Goal: Information Seeking & Learning: Find specific fact

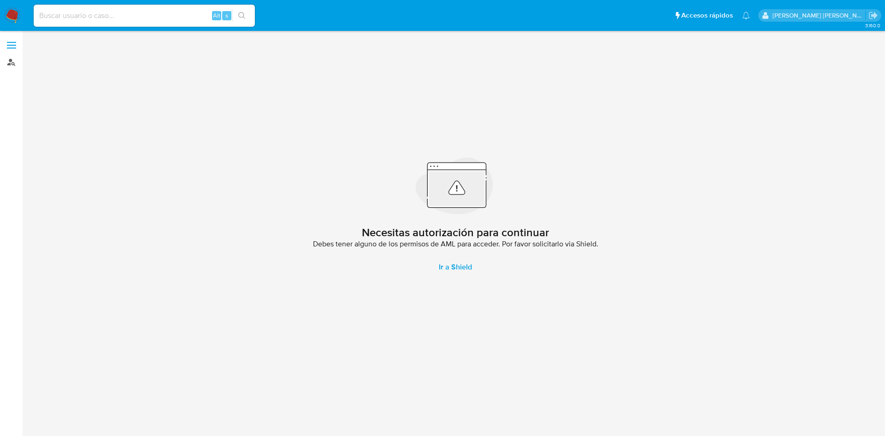
click at [12, 61] on link "Buscador de personas" at bounding box center [55, 62] width 110 height 14
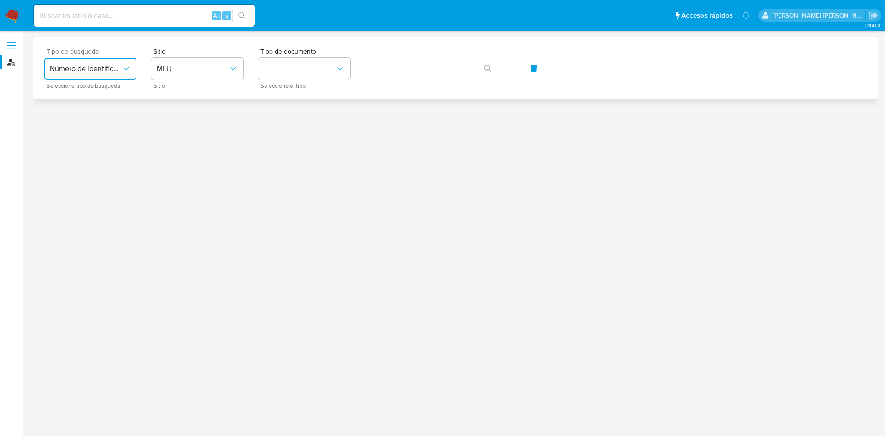
click at [96, 77] on button "Número de identificación" at bounding box center [90, 69] width 92 height 22
click at [94, 123] on div "User ID" at bounding box center [88, 125] width 76 height 22
click at [491, 66] on button "button" at bounding box center [487, 68] width 31 height 22
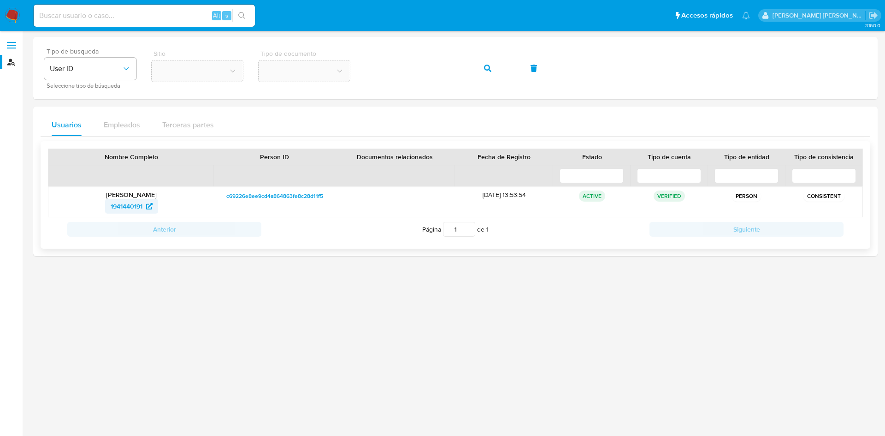
click at [133, 204] on span "1941440191" at bounding box center [127, 206] width 32 height 15
click at [351, 74] on div "Tipo de busqueda User ID Seleccione tipo de búsqueda Sitio Tipo de documento" at bounding box center [455, 68] width 822 height 40
click at [490, 69] on icon "button" at bounding box center [487, 68] width 7 height 7
click at [128, 201] on span "181419680" at bounding box center [127, 206] width 30 height 15
click at [353, 66] on div "Tipo de busqueda User ID Seleccione tipo de búsqueda Sitio Tipo de documento" at bounding box center [455, 68] width 822 height 40
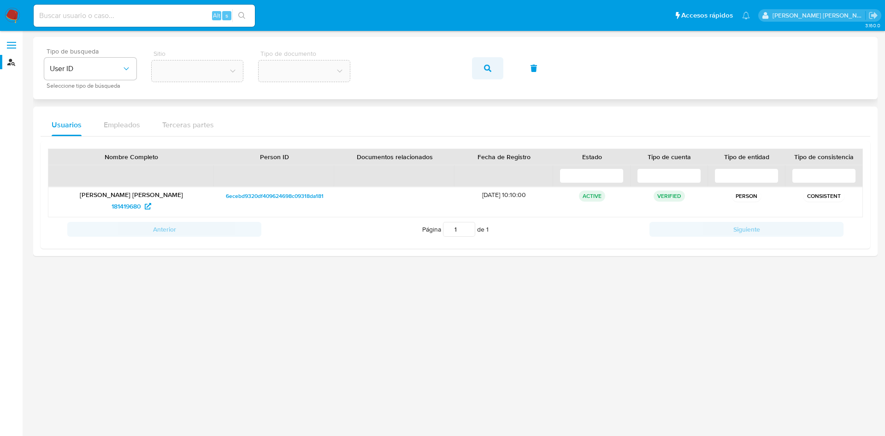
click at [484, 65] on icon "button" at bounding box center [487, 68] width 7 height 7
click at [140, 210] on span "1941440191" at bounding box center [127, 206] width 32 height 15
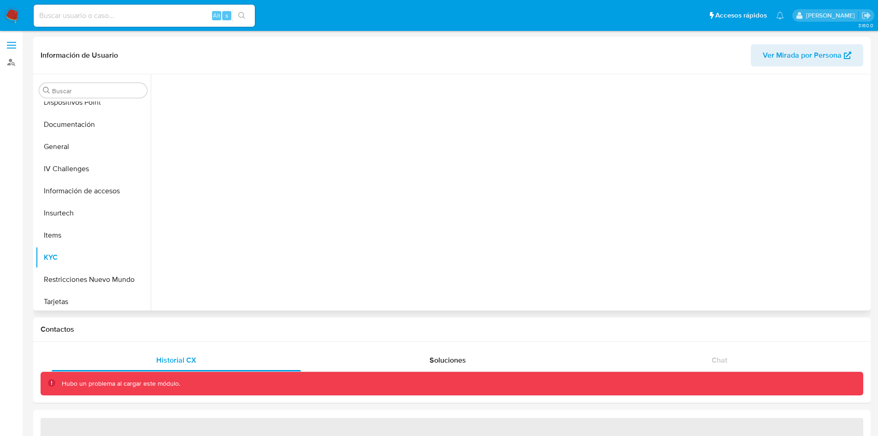
scroll to position [168, 0]
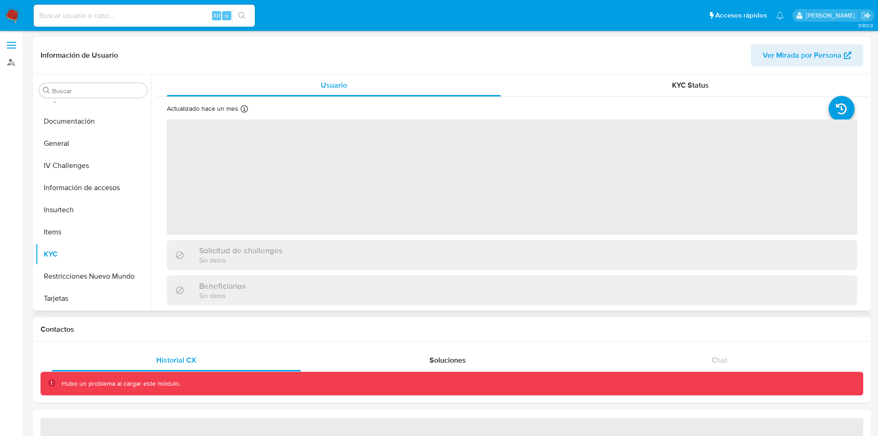
select select "10"
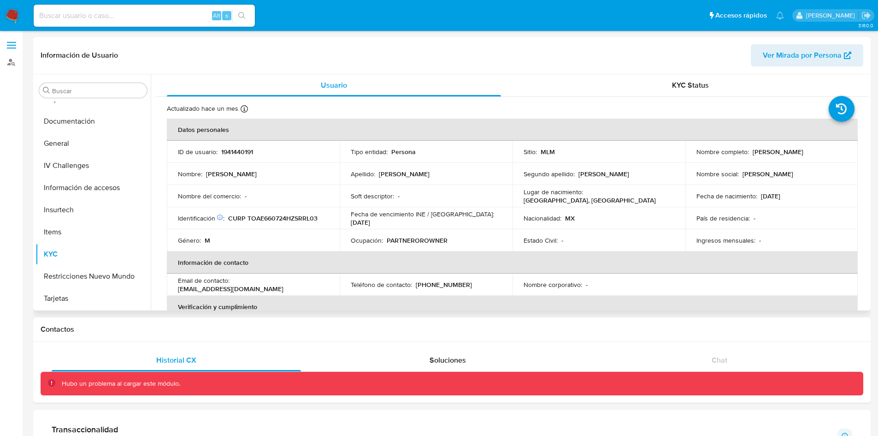
drag, startPoint x: 827, startPoint y: 150, endPoint x: 748, endPoint y: 153, distance: 79.3
click at [748, 153] on div "Nombre completo : [PERSON_NAME]" at bounding box center [772, 152] width 151 height 8
copy div "[PERSON_NAME]"
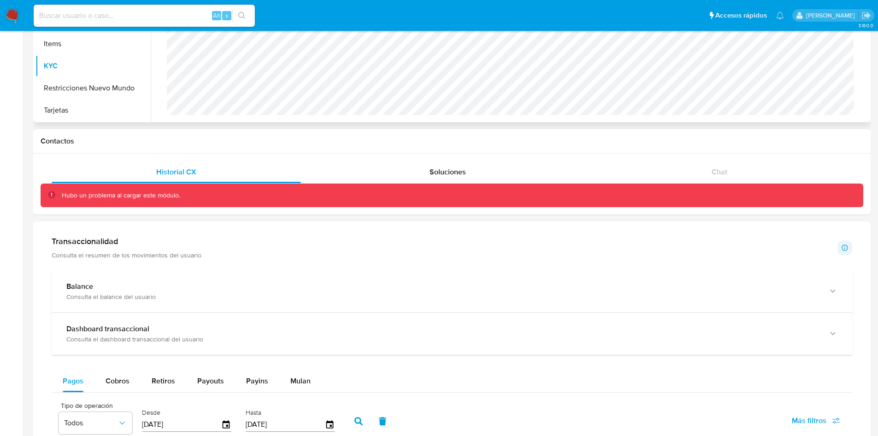
scroll to position [151, 0]
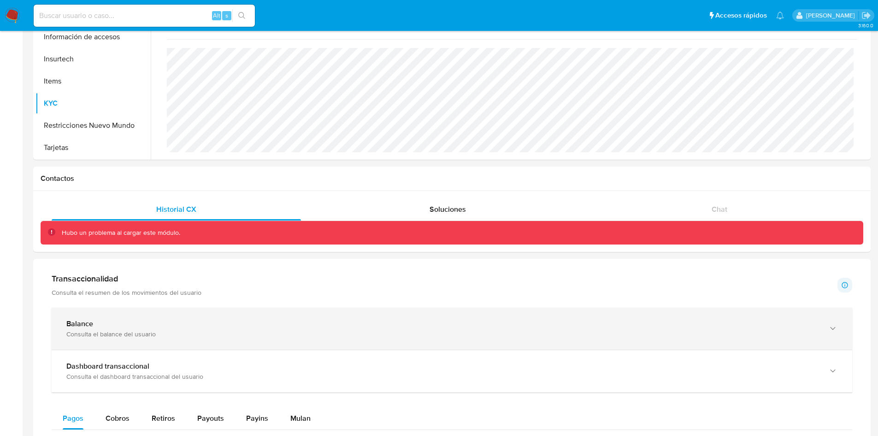
click at [427, 332] on div "Consulta el balance del usuario" at bounding box center [442, 334] width 753 height 8
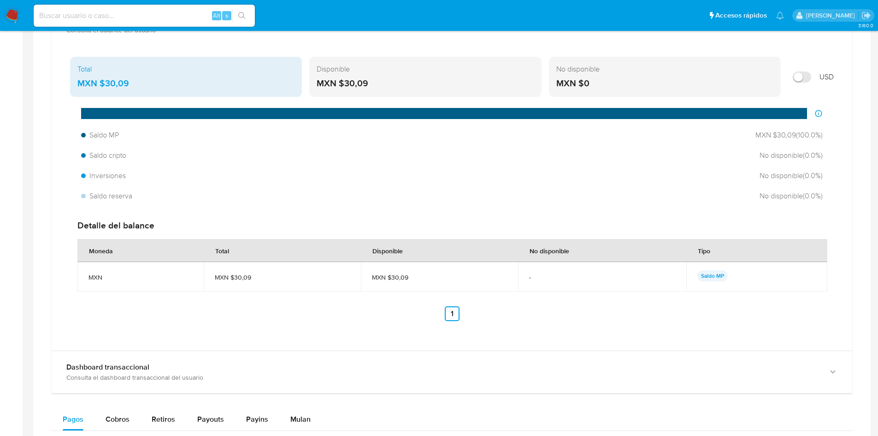
scroll to position [454, 0]
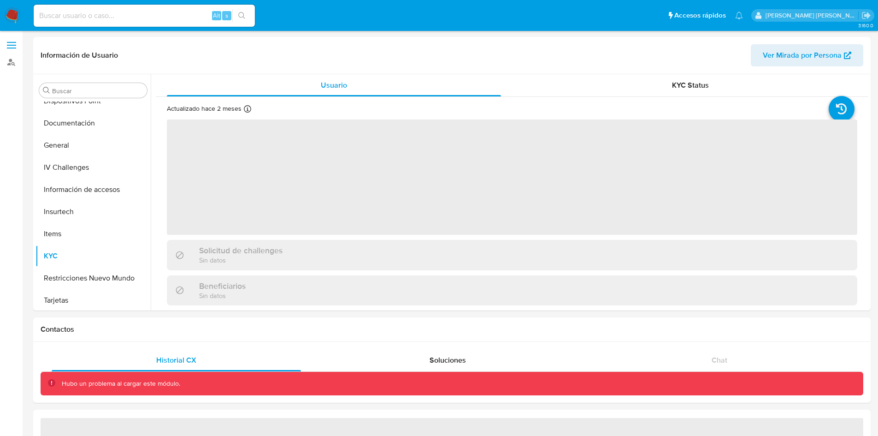
scroll to position [168, 0]
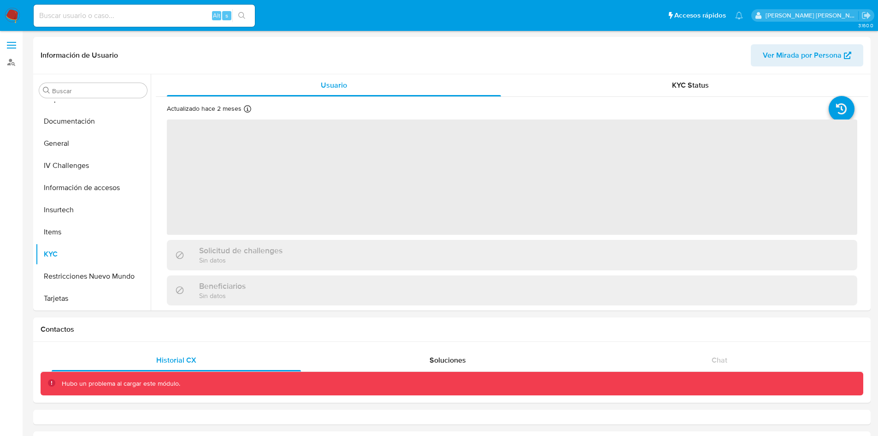
select select "10"
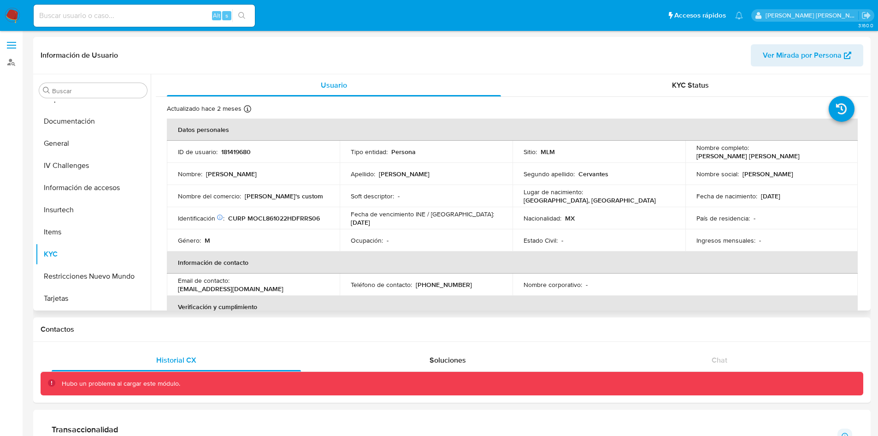
drag, startPoint x: 841, startPoint y: 151, endPoint x: 749, endPoint y: 153, distance: 92.7
click at [749, 153] on div "Nombre completo : Luis Alberto Moreno Cervantes" at bounding box center [772, 151] width 151 height 17
copy div "Luis Alberto Moreno Cervantes"
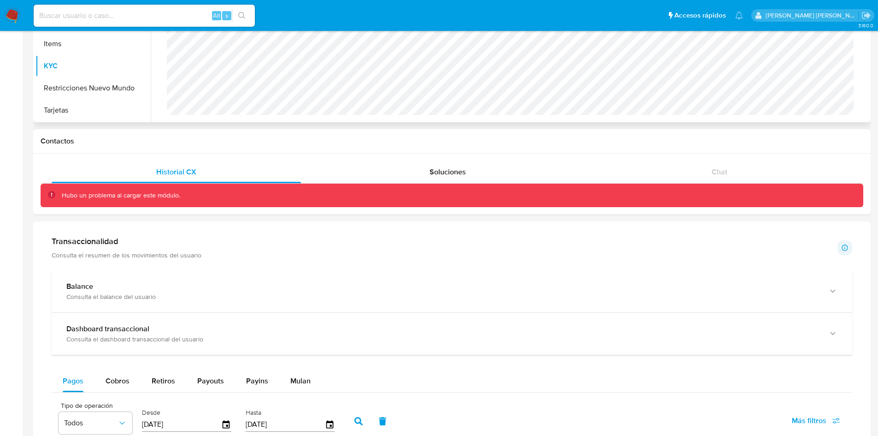
scroll to position [188, 0]
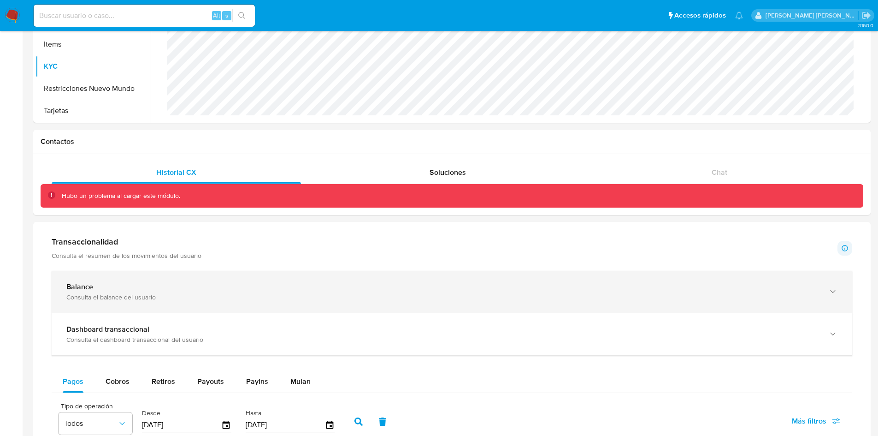
click at [370, 290] on div "Balance" at bounding box center [442, 286] width 753 height 9
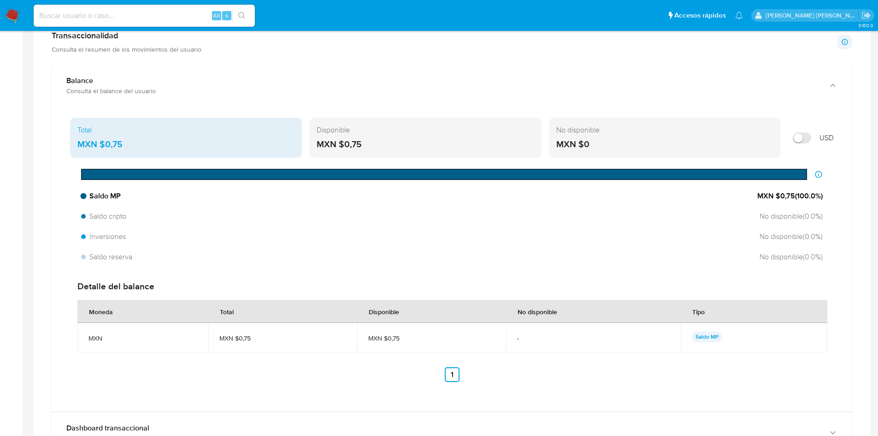
scroll to position [394, 0]
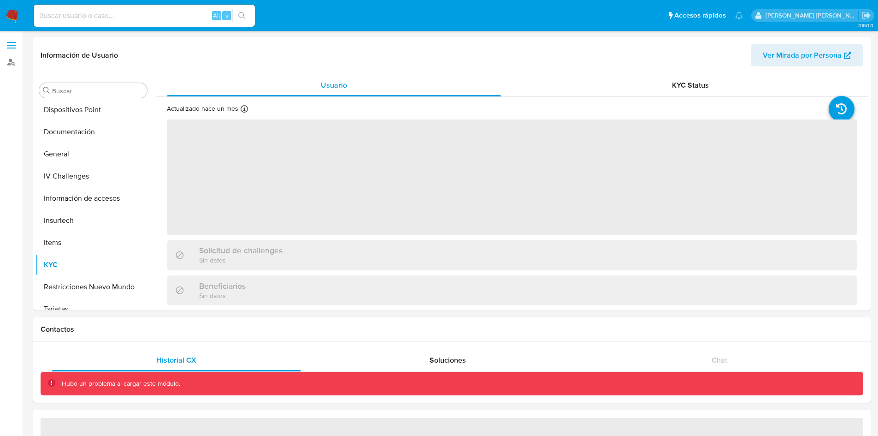
scroll to position [168, 0]
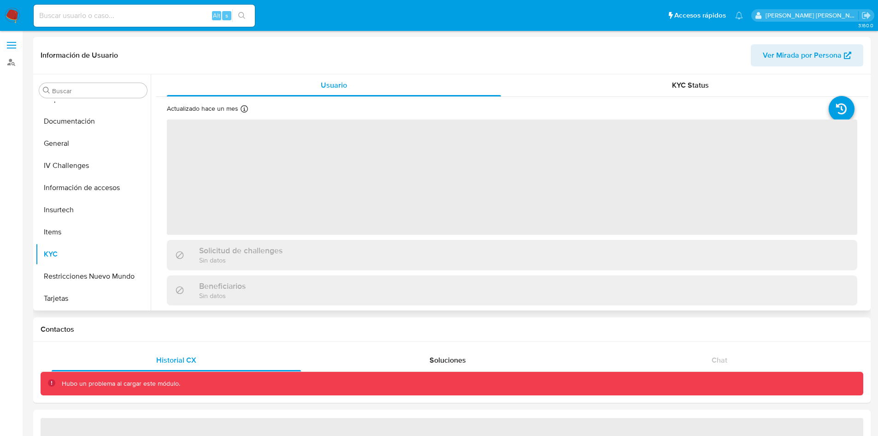
select select "10"
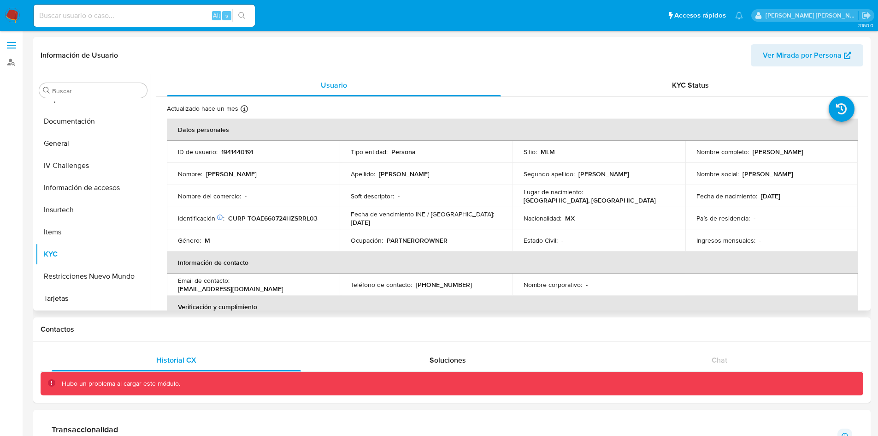
drag, startPoint x: 828, startPoint y: 149, endPoint x: 750, endPoint y: 153, distance: 77.5
click at [750, 153] on div "Nombre completo : [PERSON_NAME]" at bounding box center [772, 152] width 151 height 8
copy p "[PERSON_NAME]"
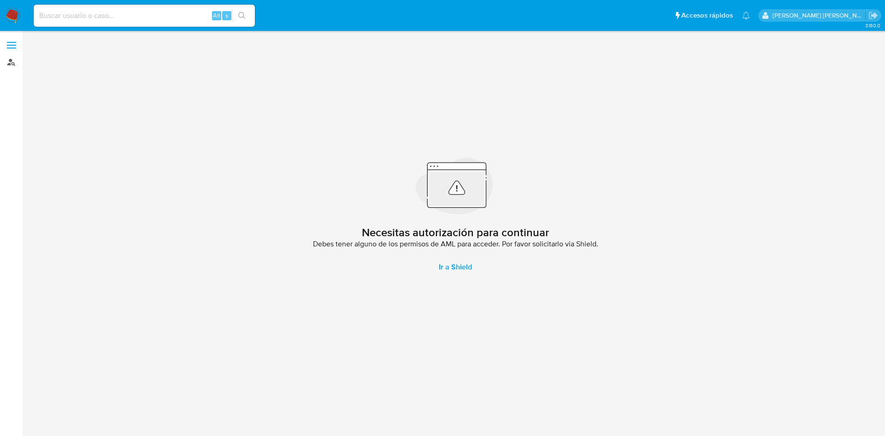
click at [12, 63] on link "Buscador de personas" at bounding box center [55, 62] width 110 height 14
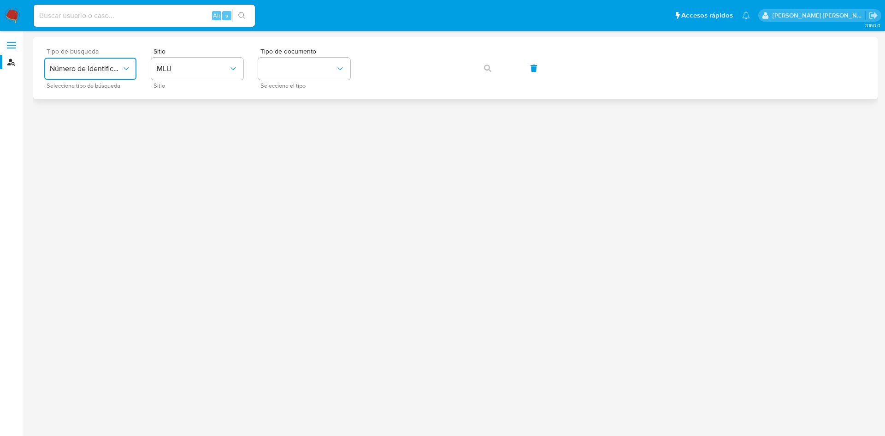
click at [72, 67] on span "Número de identificación" at bounding box center [86, 68] width 72 height 9
click at [78, 122] on div "User ID" at bounding box center [88, 125] width 76 height 22
click at [478, 70] on button "button" at bounding box center [487, 68] width 31 height 22
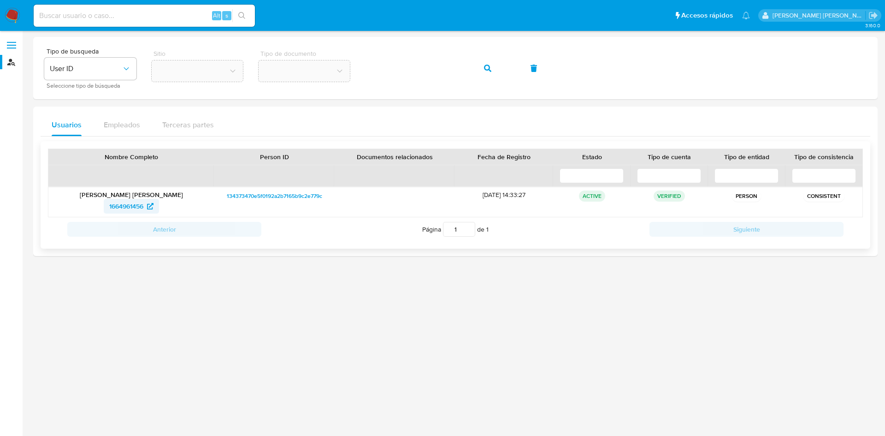
click at [136, 205] on span "1664961456" at bounding box center [126, 206] width 34 height 15
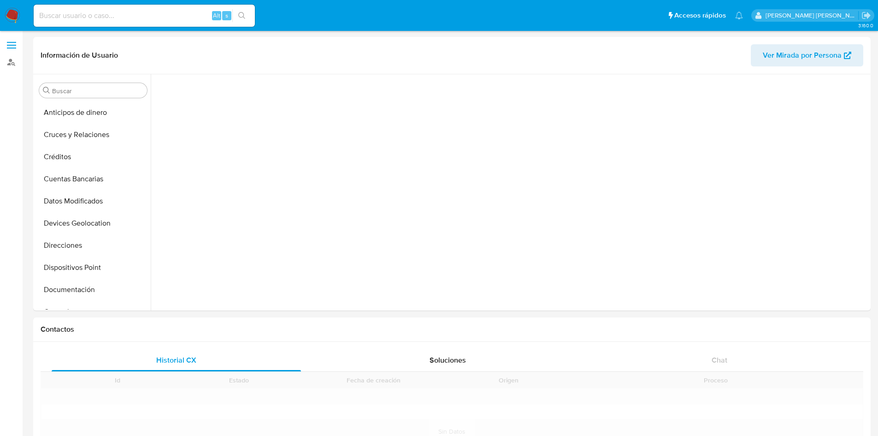
scroll to position [168, 0]
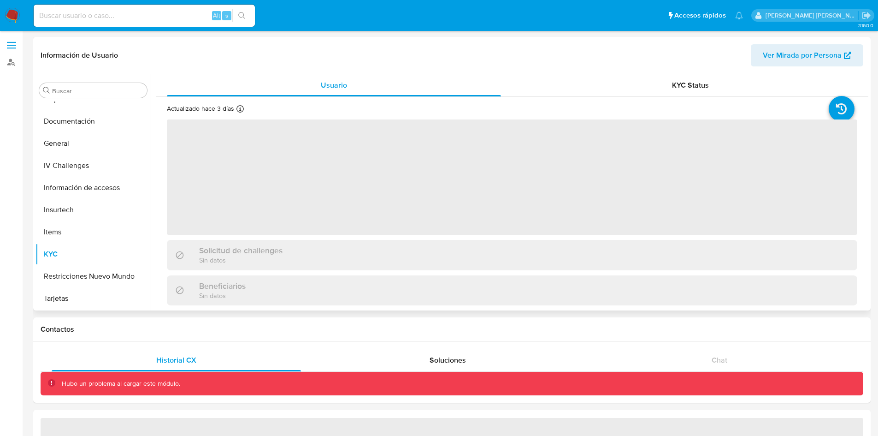
select select "10"
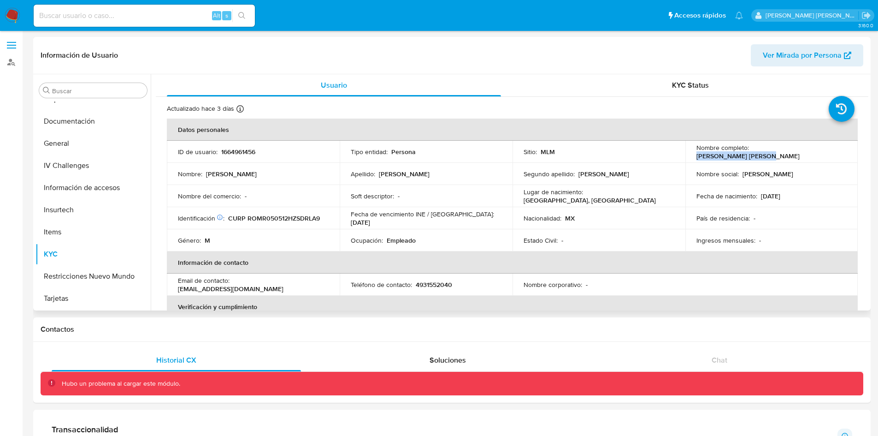
drag, startPoint x: 820, startPoint y: 152, endPoint x: 749, endPoint y: 150, distance: 71.0
click at [749, 150] on div "Nombre completo : Raul Rodriguez Moreno" at bounding box center [772, 151] width 151 height 17
copy p "Raul Rodriguez Moreno"
drag, startPoint x: 258, startPoint y: 151, endPoint x: 221, endPoint y: 152, distance: 36.4
click at [221, 152] on div "ID de usuario : 1664961456" at bounding box center [253, 152] width 151 height 8
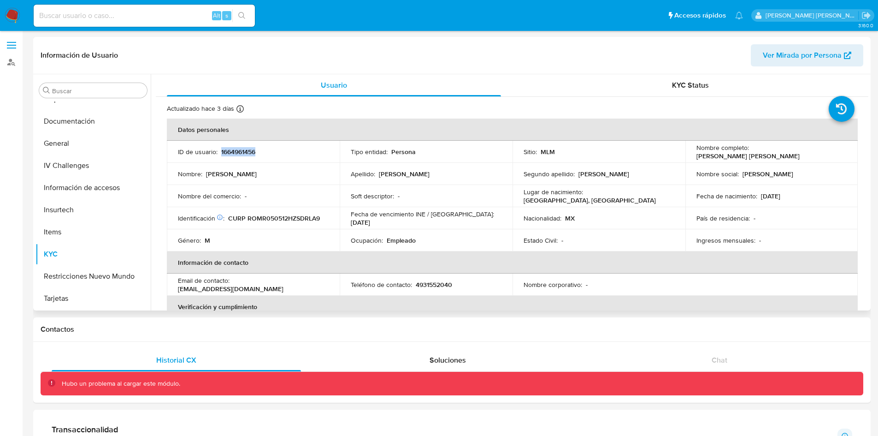
copy p "1664961456"
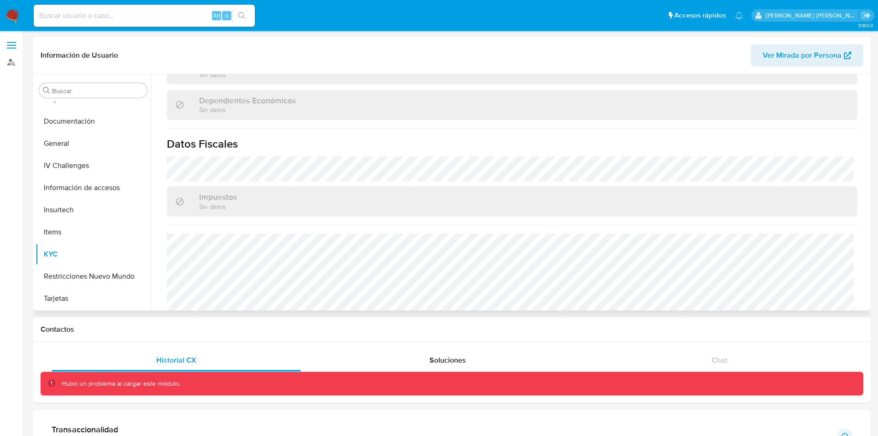
scroll to position [570, 0]
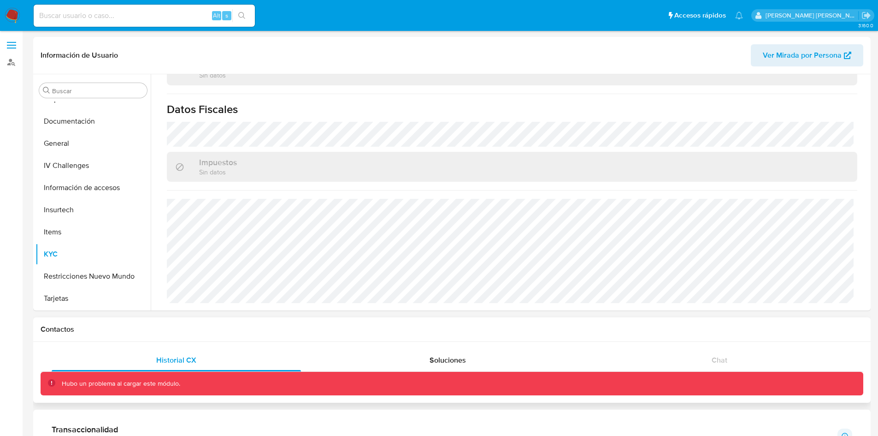
click at [620, 335] on div "Contactos" at bounding box center [452, 329] width 838 height 24
click at [77, 116] on button "Documentación" at bounding box center [89, 121] width 108 height 22
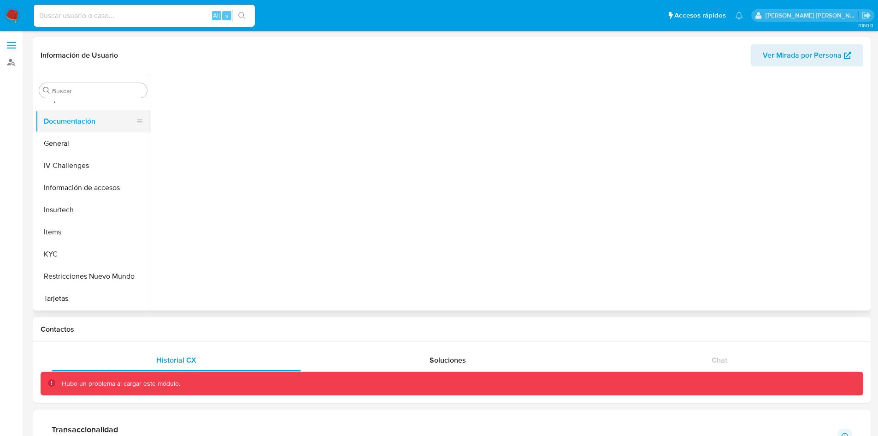
scroll to position [0, 0]
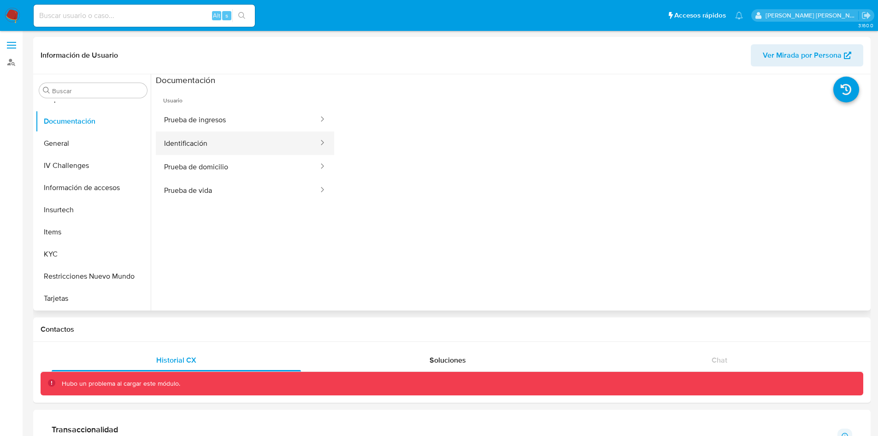
click at [228, 137] on button "Identificación" at bounding box center [238, 143] width 164 height 24
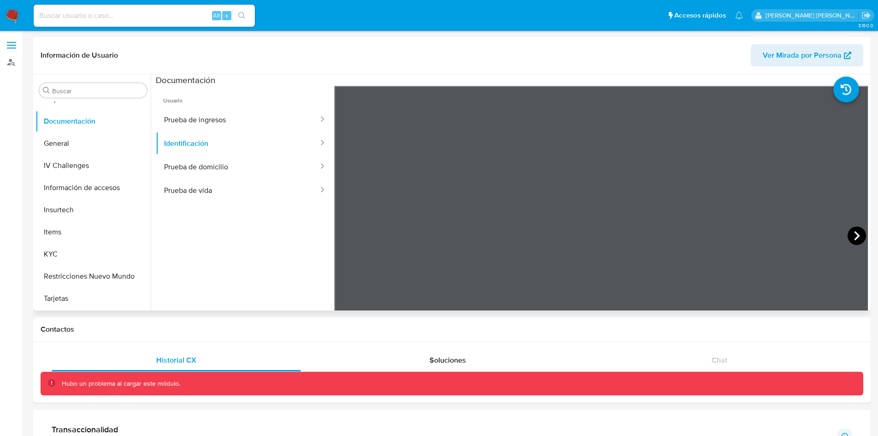
click at [854, 238] on icon at bounding box center [857, 235] width 6 height 9
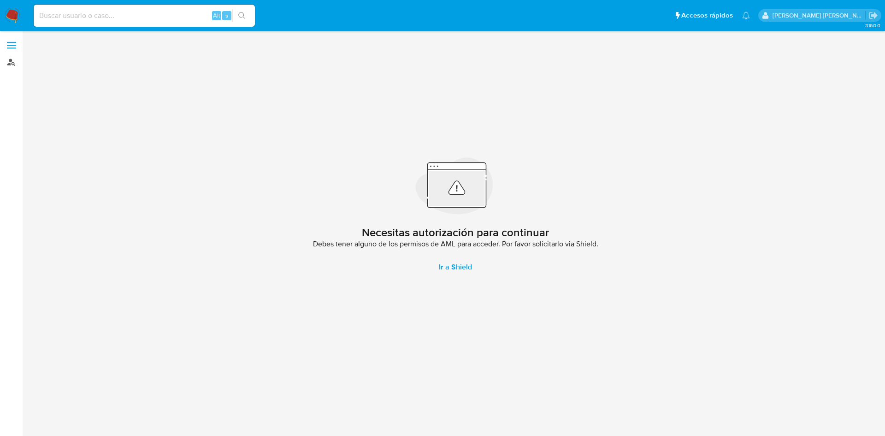
click at [6, 60] on link "Buscador de personas" at bounding box center [55, 62] width 110 height 14
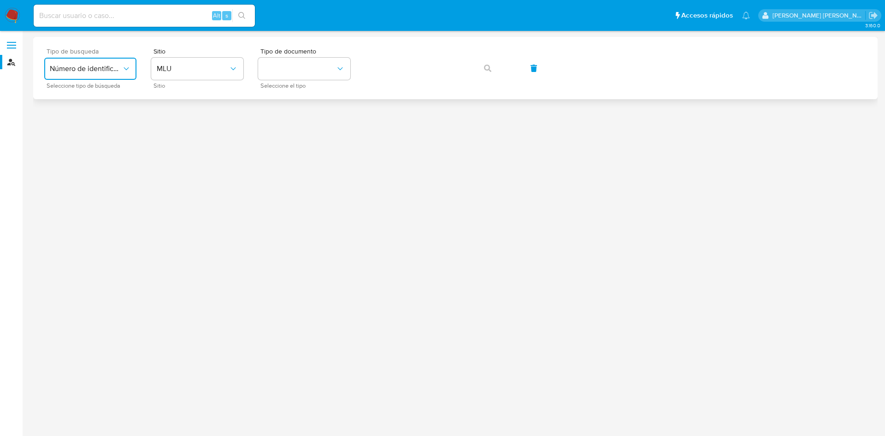
click at [95, 63] on button "Número de identificación" at bounding box center [90, 69] width 92 height 22
drag, startPoint x: 86, startPoint y: 127, endPoint x: 112, endPoint y: 114, distance: 29.1
click at [85, 127] on div "User ID" at bounding box center [88, 125] width 76 height 22
click at [489, 70] on icon "button" at bounding box center [487, 68] width 7 height 7
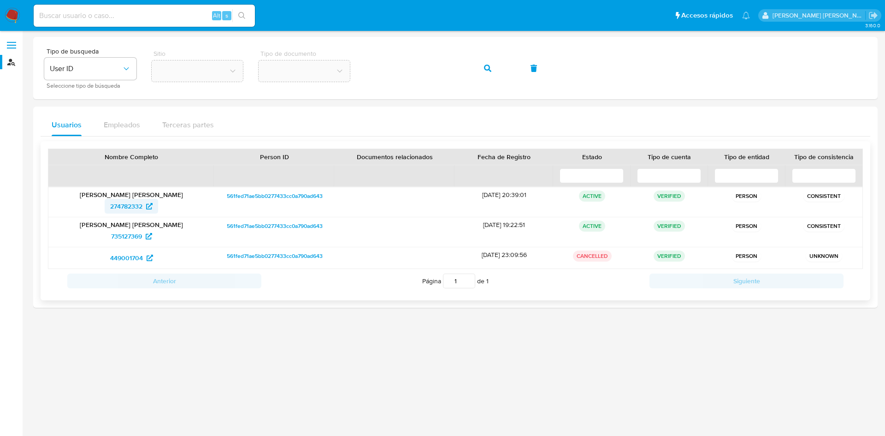
click at [132, 204] on span "274782332" at bounding box center [126, 206] width 32 height 15
click at [359, 72] on div "Tipo de busqueda User ID Seleccione tipo de búsqueda Sitio Tipo de documento" at bounding box center [455, 68] width 822 height 40
click at [489, 63] on span "button" at bounding box center [487, 68] width 7 height 20
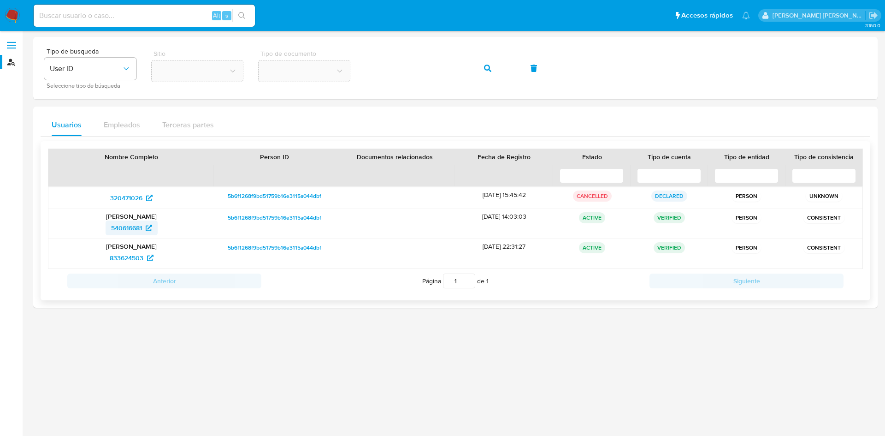
click at [146, 230] on icon at bounding box center [149, 227] width 6 height 6
click at [141, 259] on span "833624503" at bounding box center [127, 257] width 34 height 15
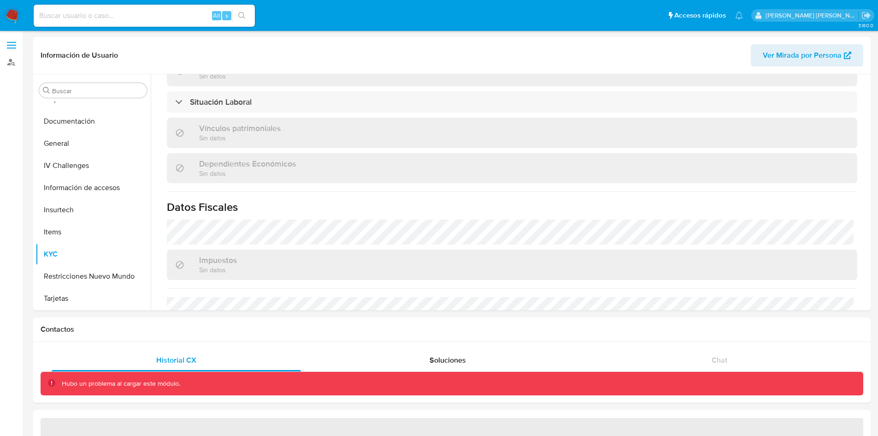
scroll to position [360, 0]
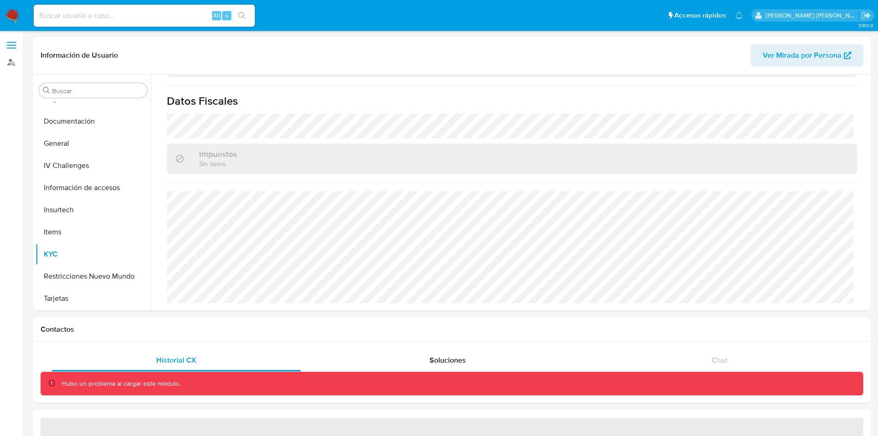
select select "10"
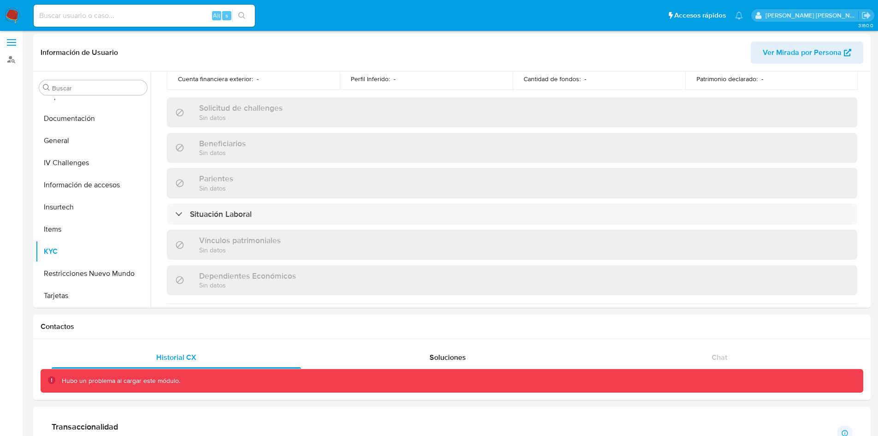
scroll to position [570, 0]
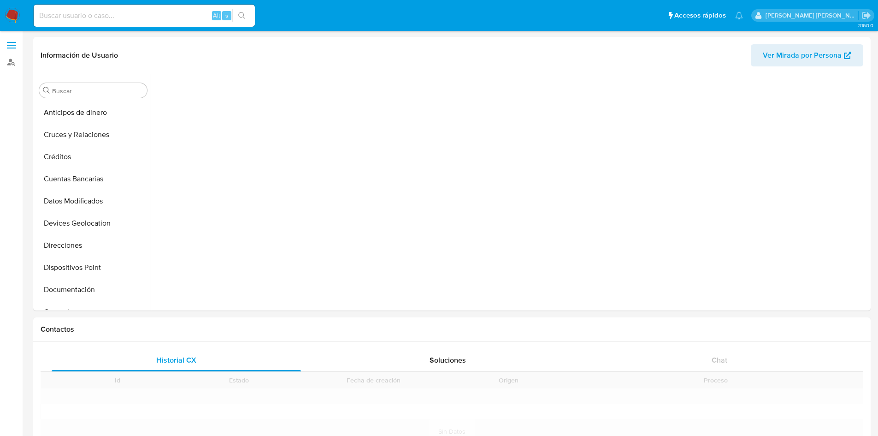
scroll to position [168, 0]
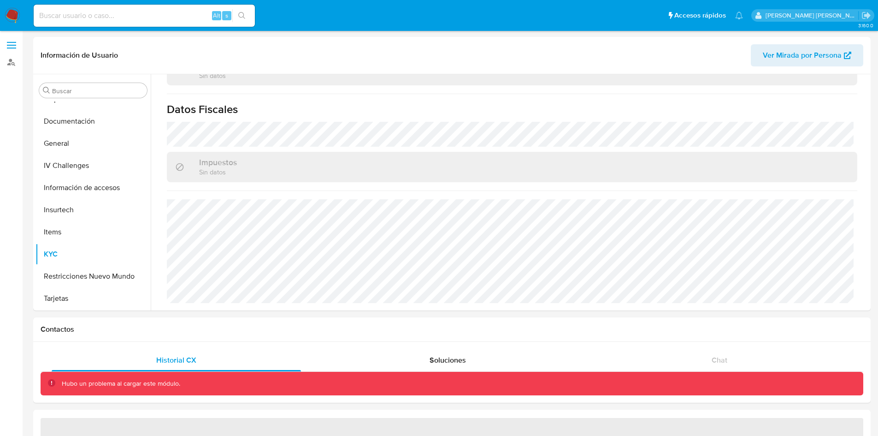
select select "10"
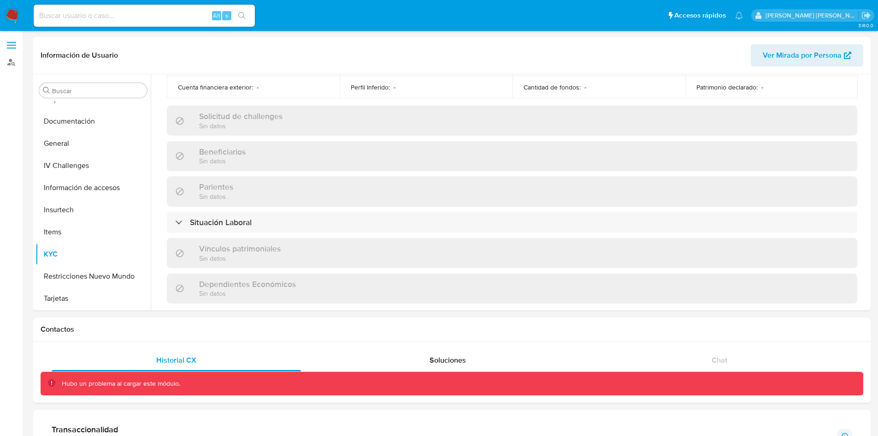
scroll to position [570, 0]
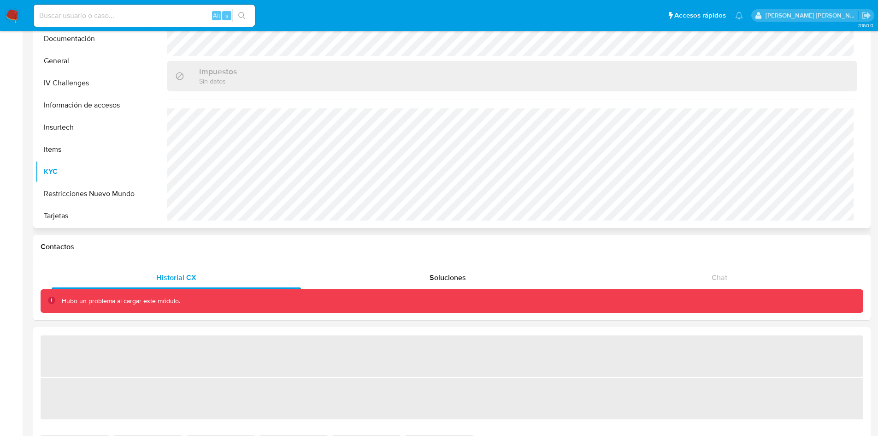
scroll to position [90, 0]
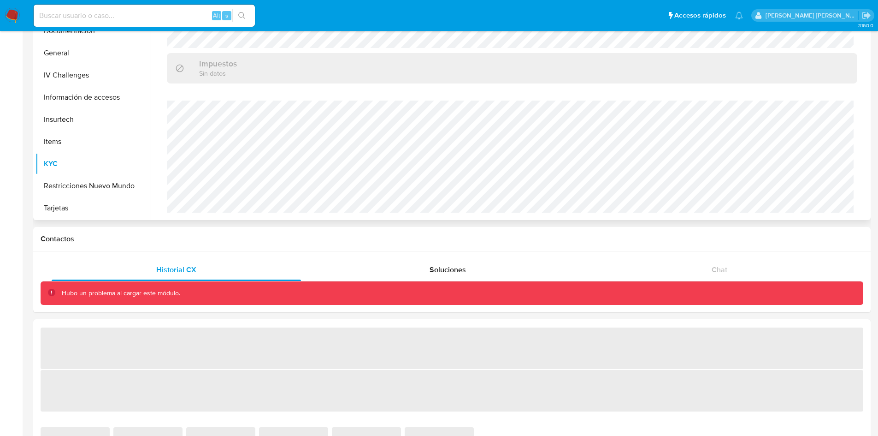
select select "10"
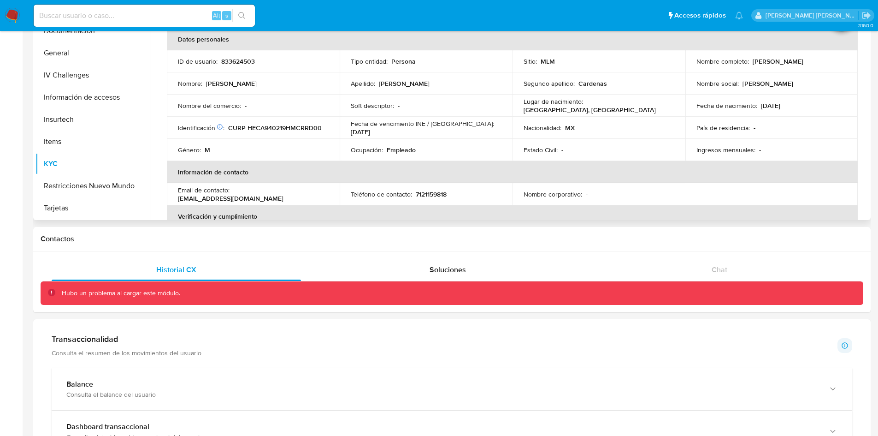
scroll to position [0, 0]
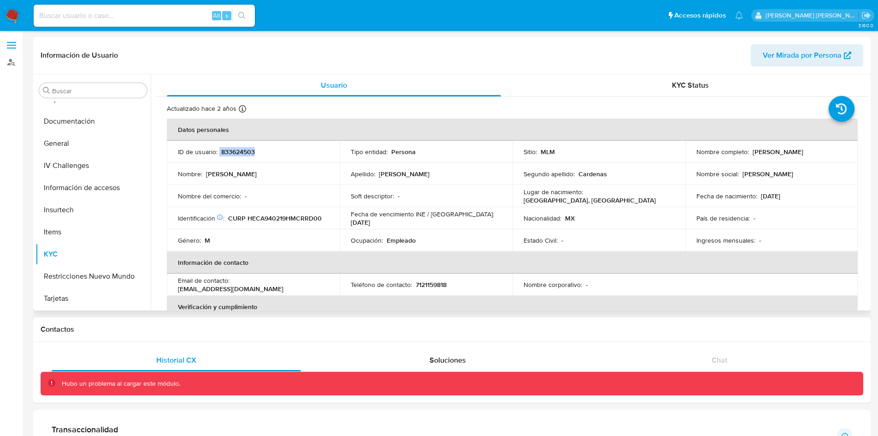
drag, startPoint x: 260, startPoint y: 150, endPoint x: 219, endPoint y: 153, distance: 40.7
click at [219, 153] on div "ID de usuario : 833624503" at bounding box center [253, 152] width 151 height 8
copy div "833624503"
